Goal: Task Accomplishment & Management: Manage account settings

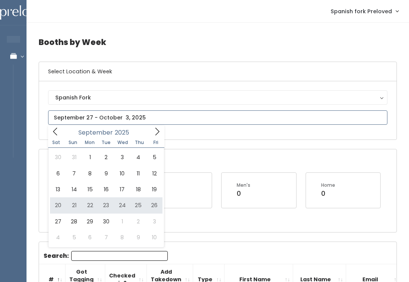
type input "September 20 to September 26"
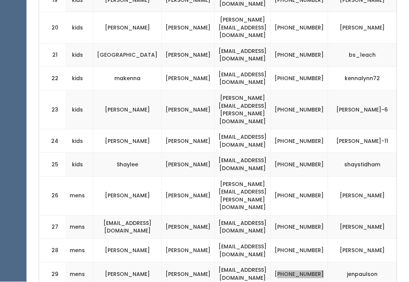
scroll to position [775, 0]
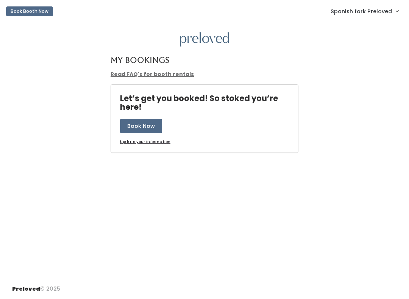
click at [387, 9] on span "Spanish fork Preloved" at bounding box center [360, 11] width 61 height 8
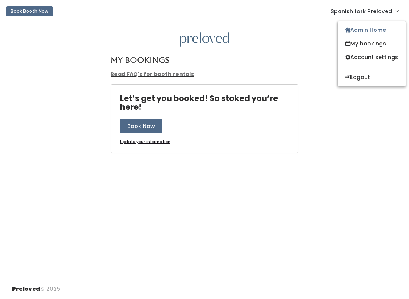
click at [390, 8] on span "Spanish fork Preloved" at bounding box center [360, 11] width 61 height 8
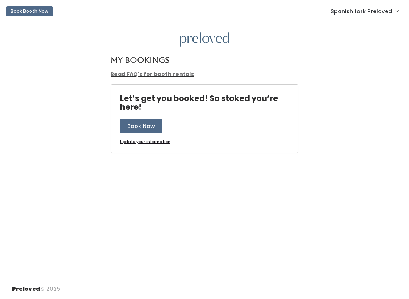
click at [387, 13] on span "Spanish fork Preloved" at bounding box center [360, 11] width 61 height 8
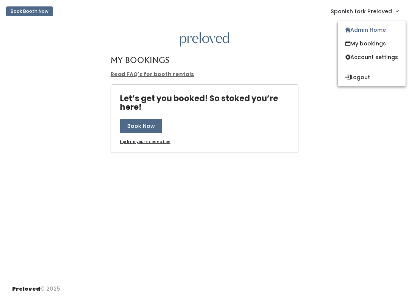
click at [373, 45] on link "My bookings" at bounding box center [372, 44] width 68 height 14
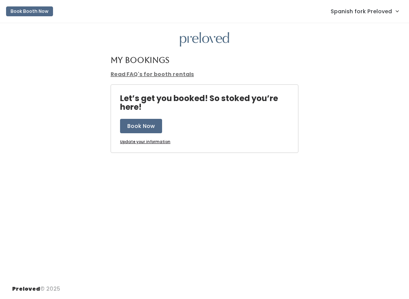
click at [383, 7] on span "Spanish fork Preloved" at bounding box center [360, 11] width 61 height 8
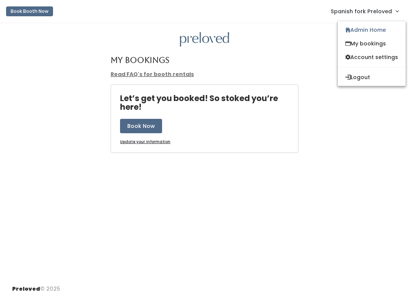
click at [363, 44] on link "My bookings" at bounding box center [372, 44] width 68 height 14
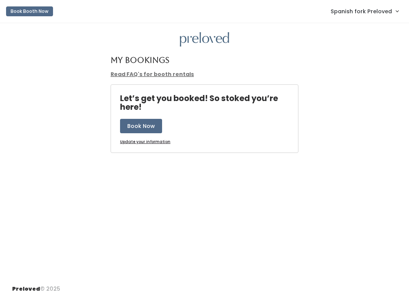
click at [354, 19] on link "Spanish fork Preloved" at bounding box center [364, 11] width 83 height 16
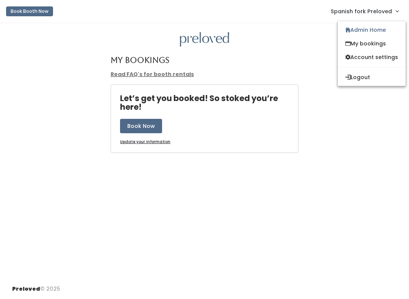
click at [376, 12] on span "Spanish fork Preloved" at bounding box center [360, 11] width 61 height 8
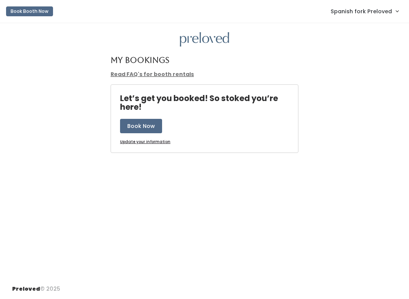
click at [377, 11] on span "Spanish fork Preloved" at bounding box center [360, 11] width 61 height 8
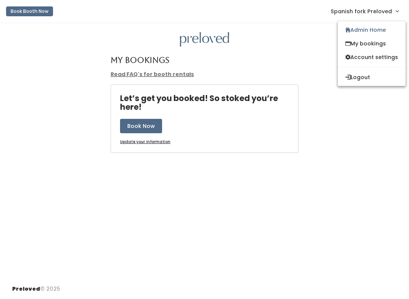
click at [375, 29] on link "Admin Home" at bounding box center [372, 30] width 68 height 14
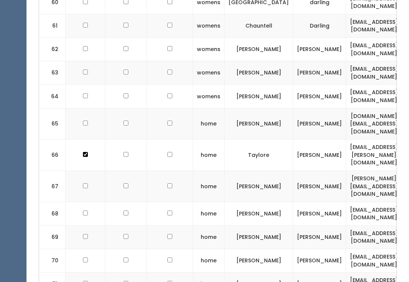
scroll to position [1783, 0]
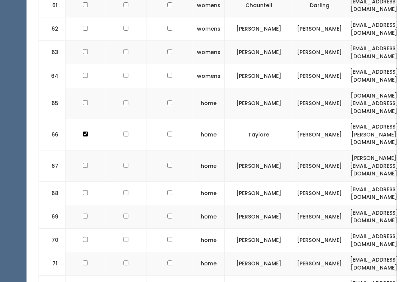
checkbox input "true"
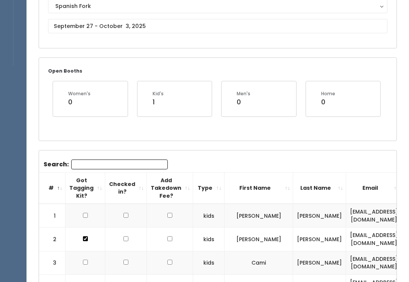
scroll to position [0, 0]
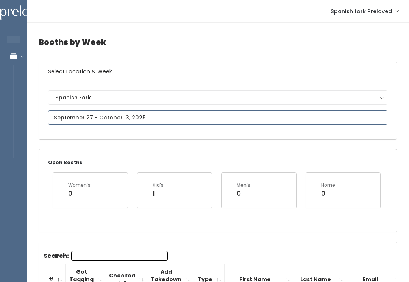
click at [140, 114] on input "text" at bounding box center [217, 117] width 339 height 14
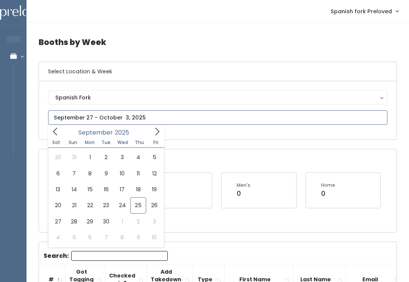
click at [137, 121] on input "text" at bounding box center [217, 117] width 339 height 14
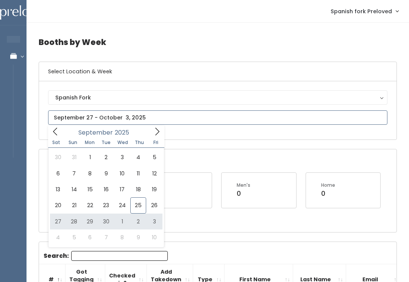
type input "September 27 to October 3"
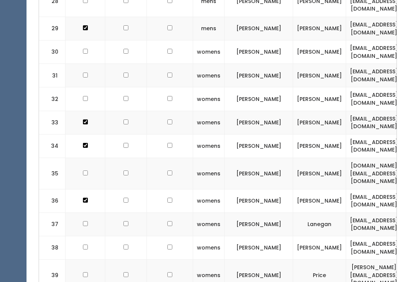
scroll to position [958, 0]
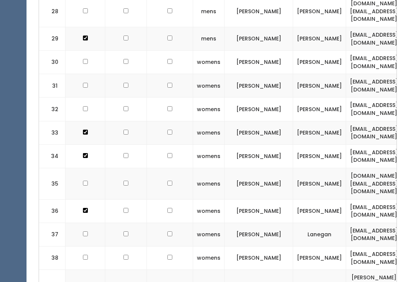
click at [83, 106] on input "checkbox" at bounding box center [85, 108] width 5 height 5
checkbox input "true"
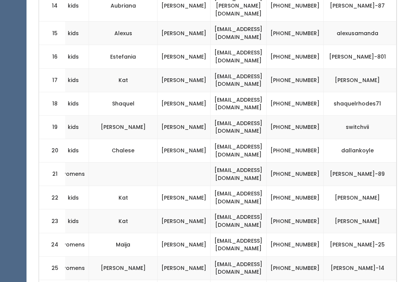
scroll to position [570, 0]
